Goal: Information Seeking & Learning: Learn about a topic

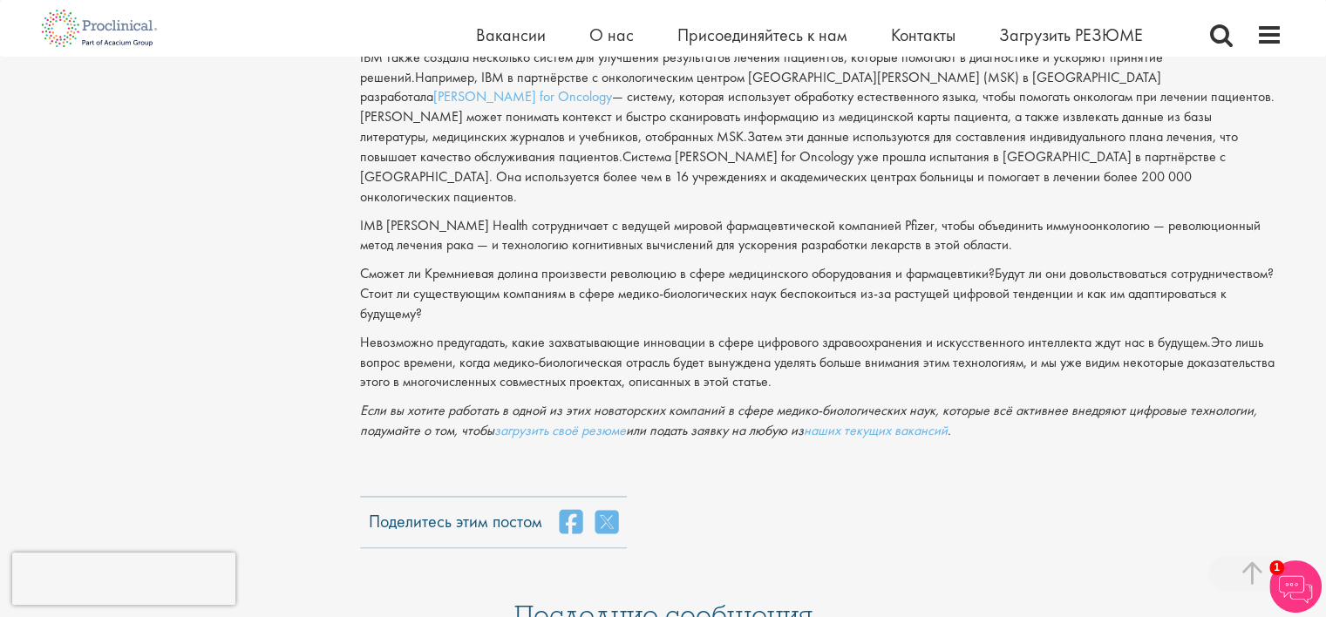
scroll to position [2441, 0]
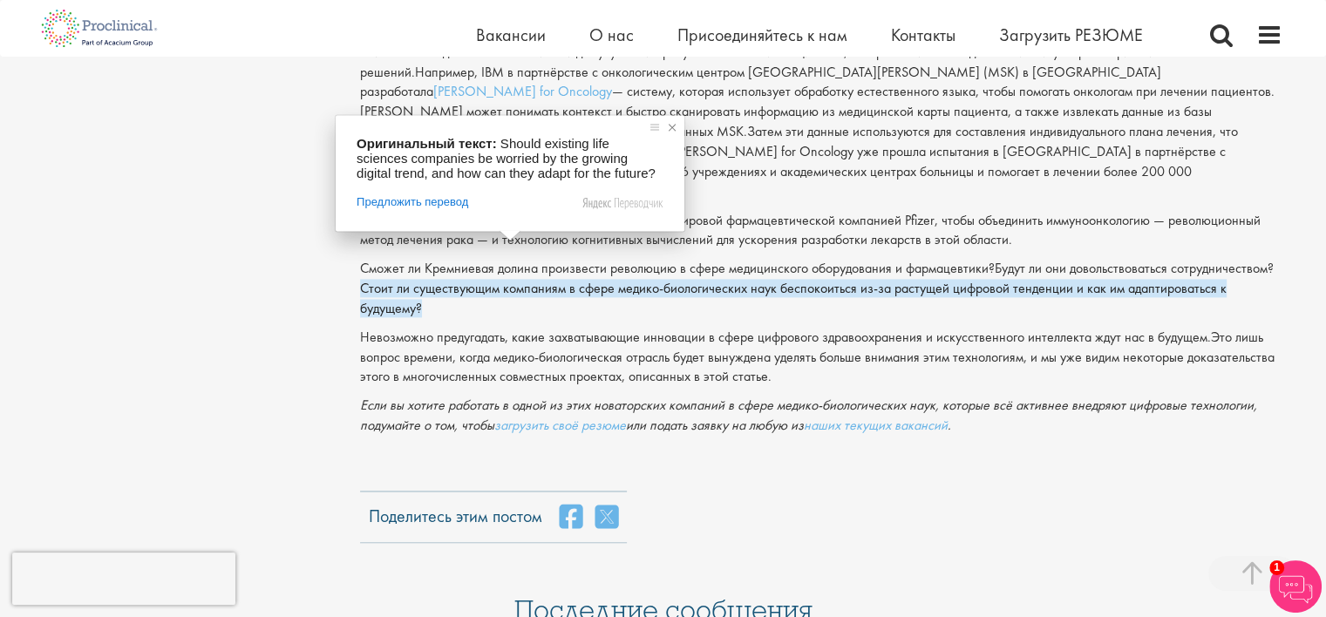
click at [673, 133] on span at bounding box center [672, 127] width 17 height 17
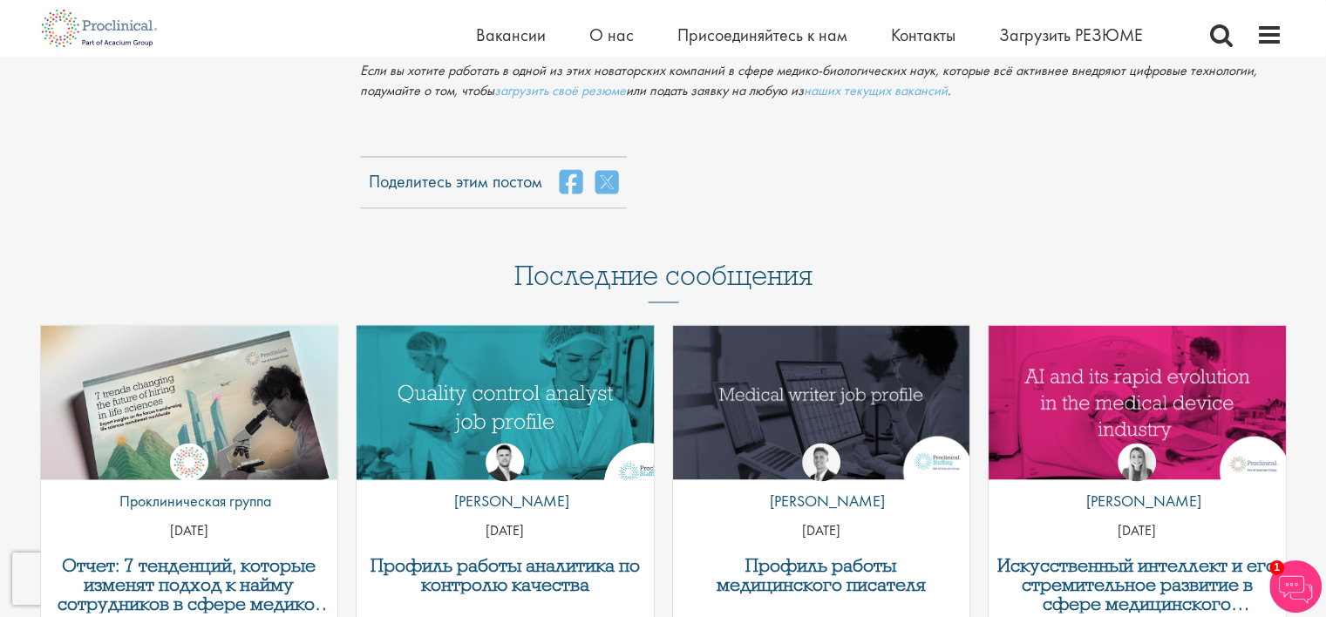
scroll to position [2790, 0]
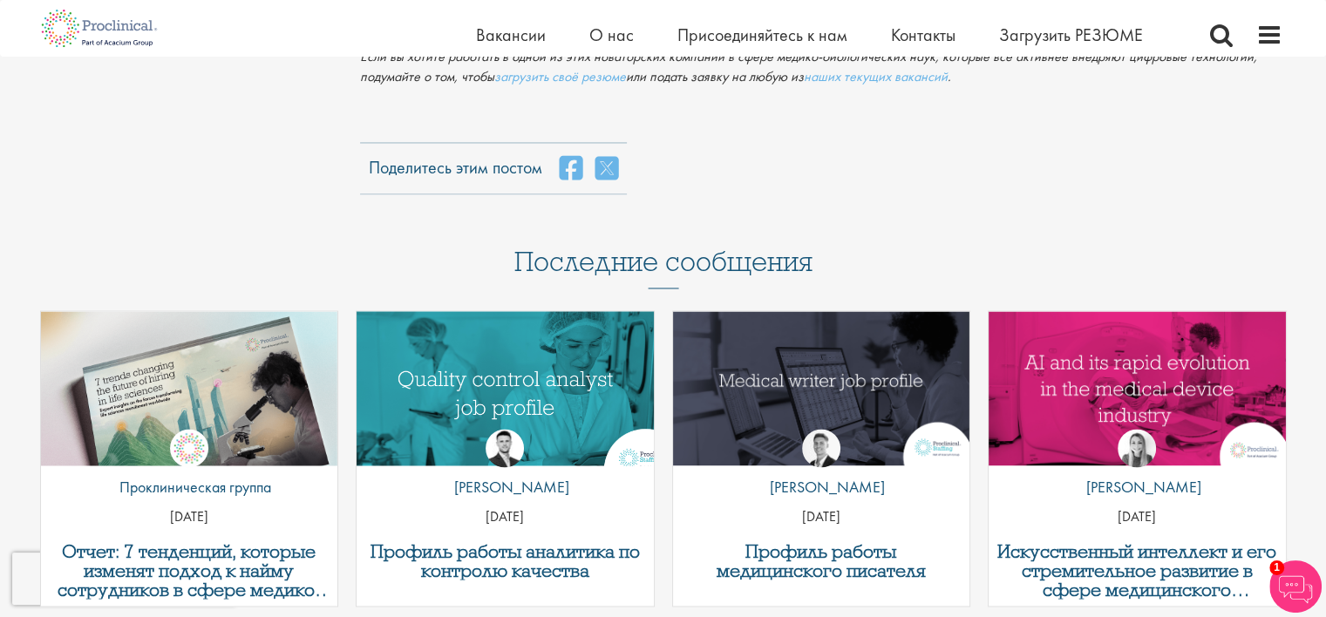
drag, startPoint x: 429, startPoint y: 313, endPoint x: 419, endPoint y: 288, distance: 27.0
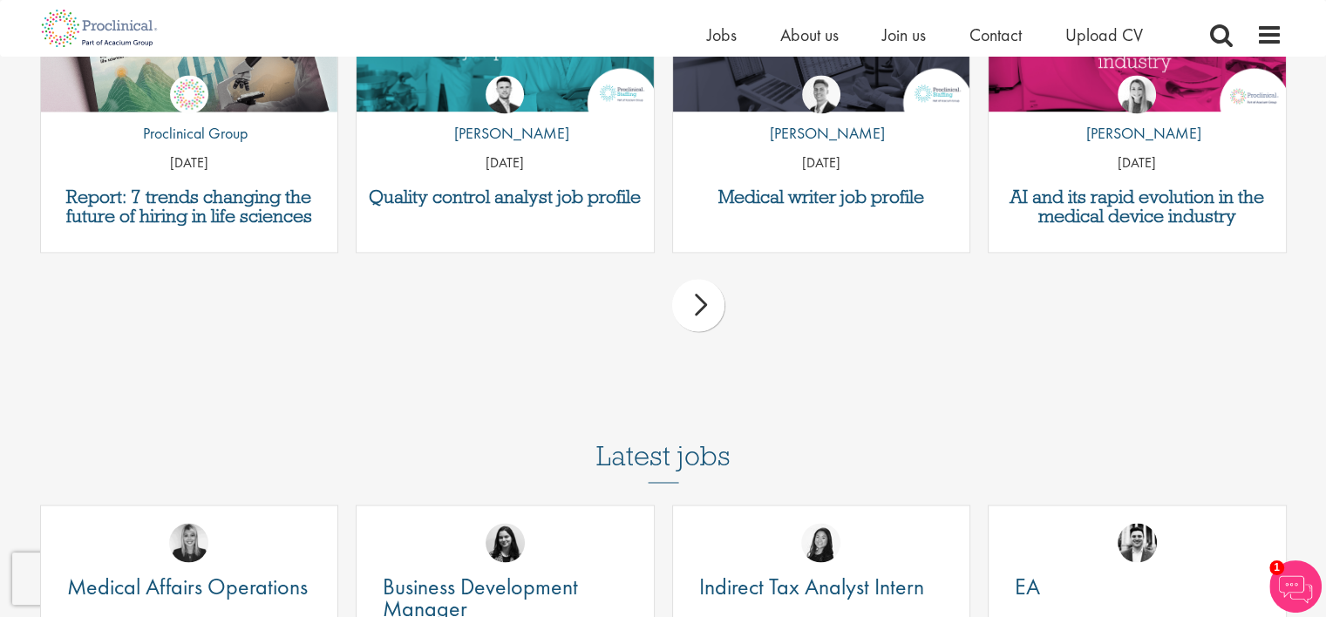
scroll to position [2790, 0]
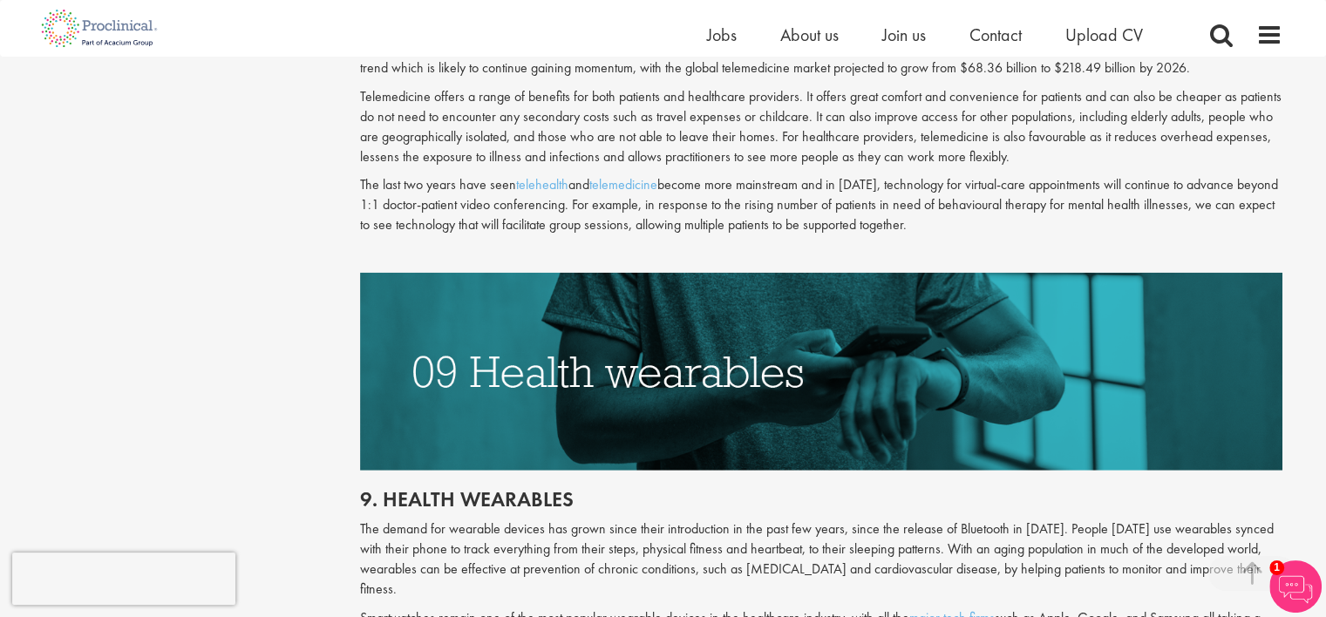
scroll to position [4870, 0]
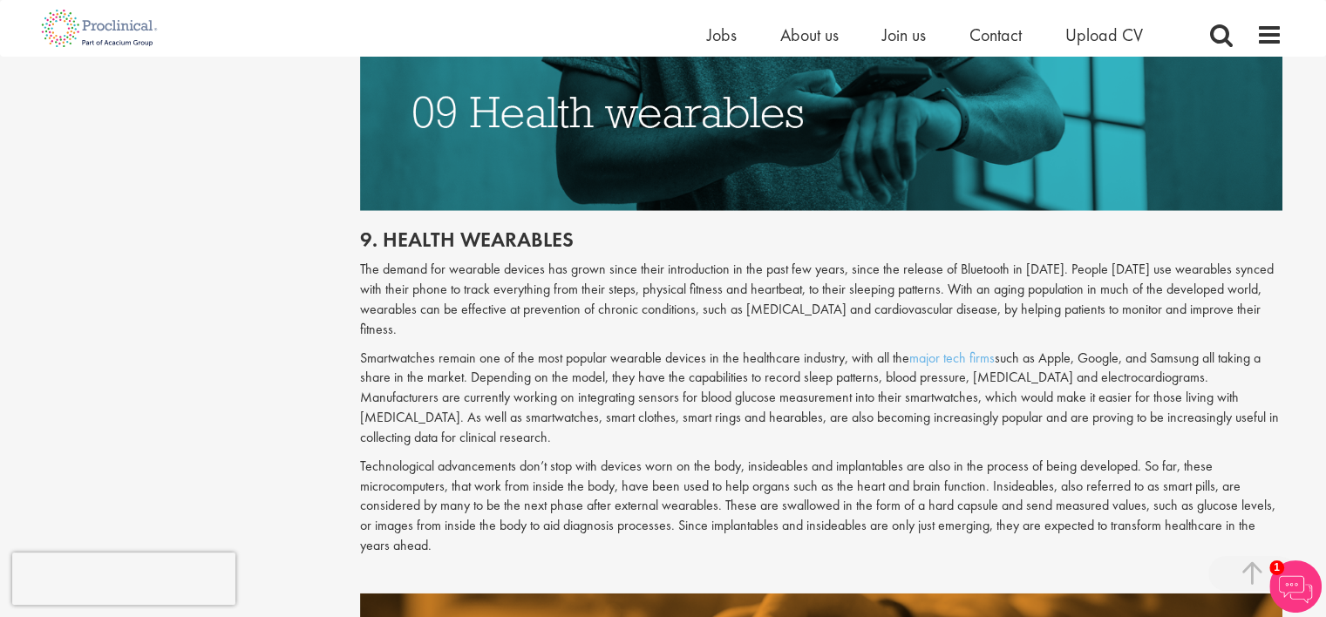
drag, startPoint x: 363, startPoint y: 253, endPoint x: 437, endPoint y: 487, distance: 245.2
copy div "The demand for wearable devices has grown since their introduction in the past …"
